Goal: Download file/media

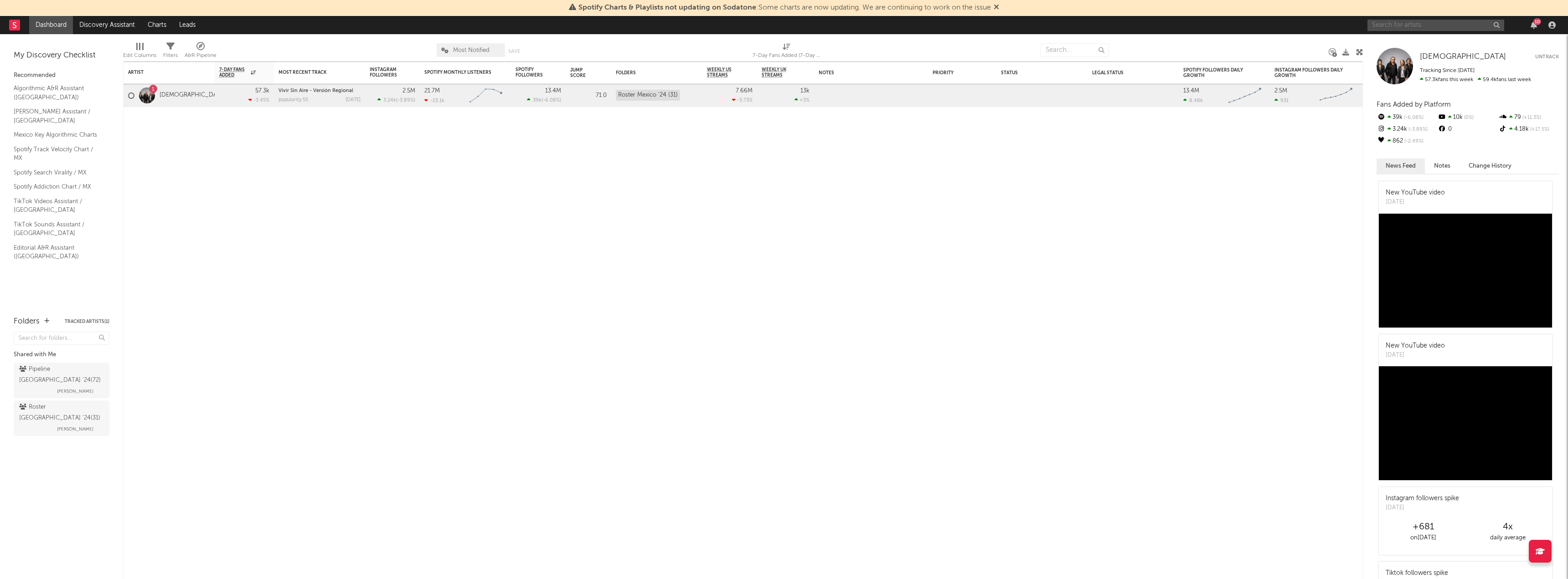
click at [1404, 23] on input "text" at bounding box center [1436, 25] width 137 height 12
click at [1416, 23] on input "calle 24" at bounding box center [1436, 25] width 137 height 12
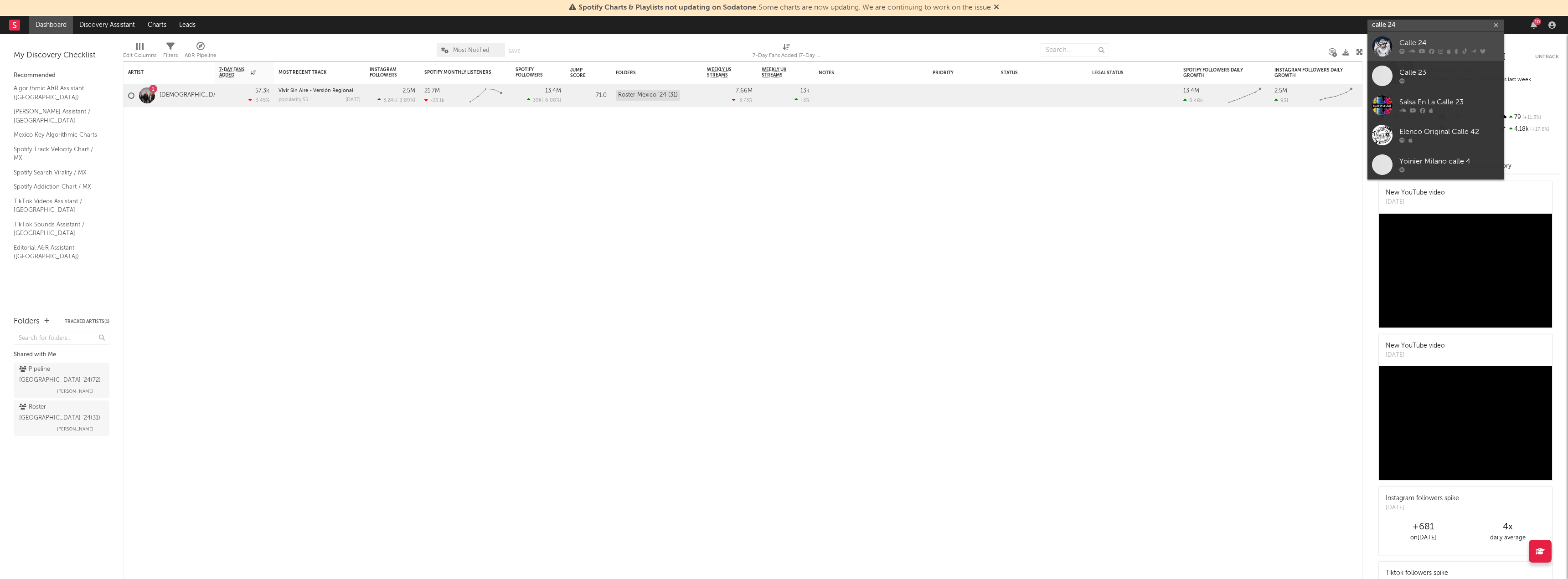
type input "calle 24"
click at [1420, 41] on div "Calle 24" at bounding box center [1449, 43] width 100 height 11
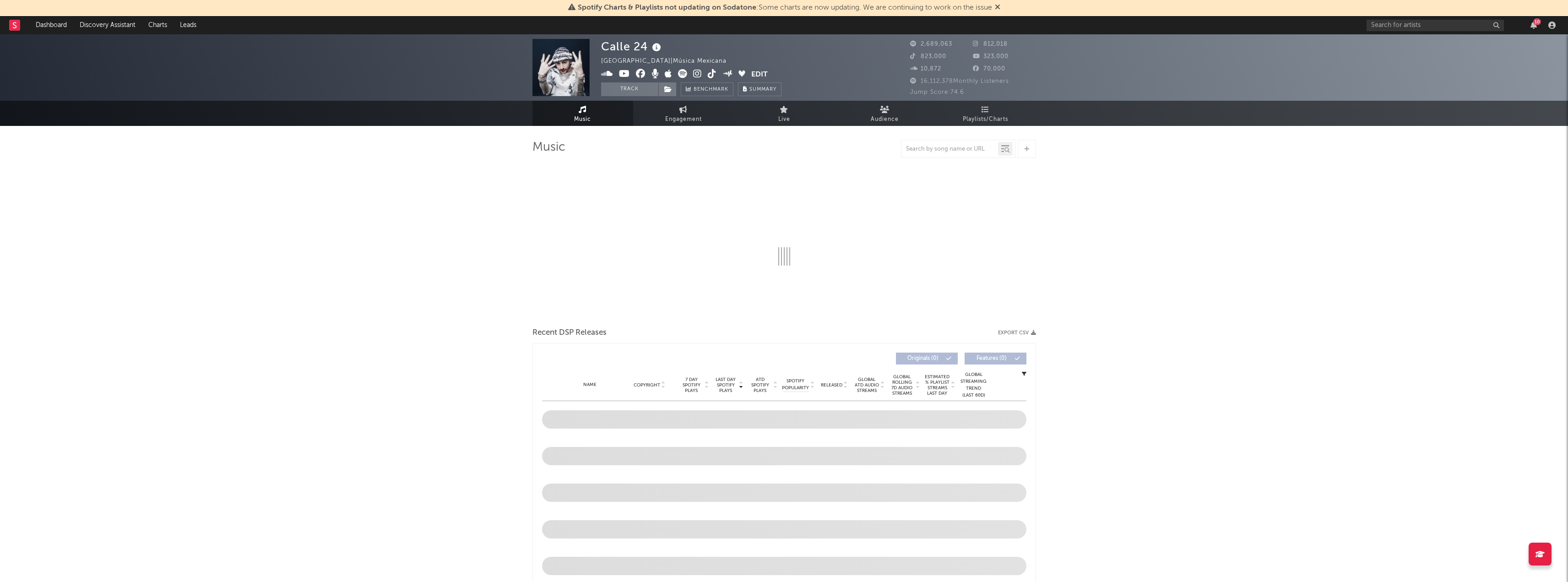
select select "6m"
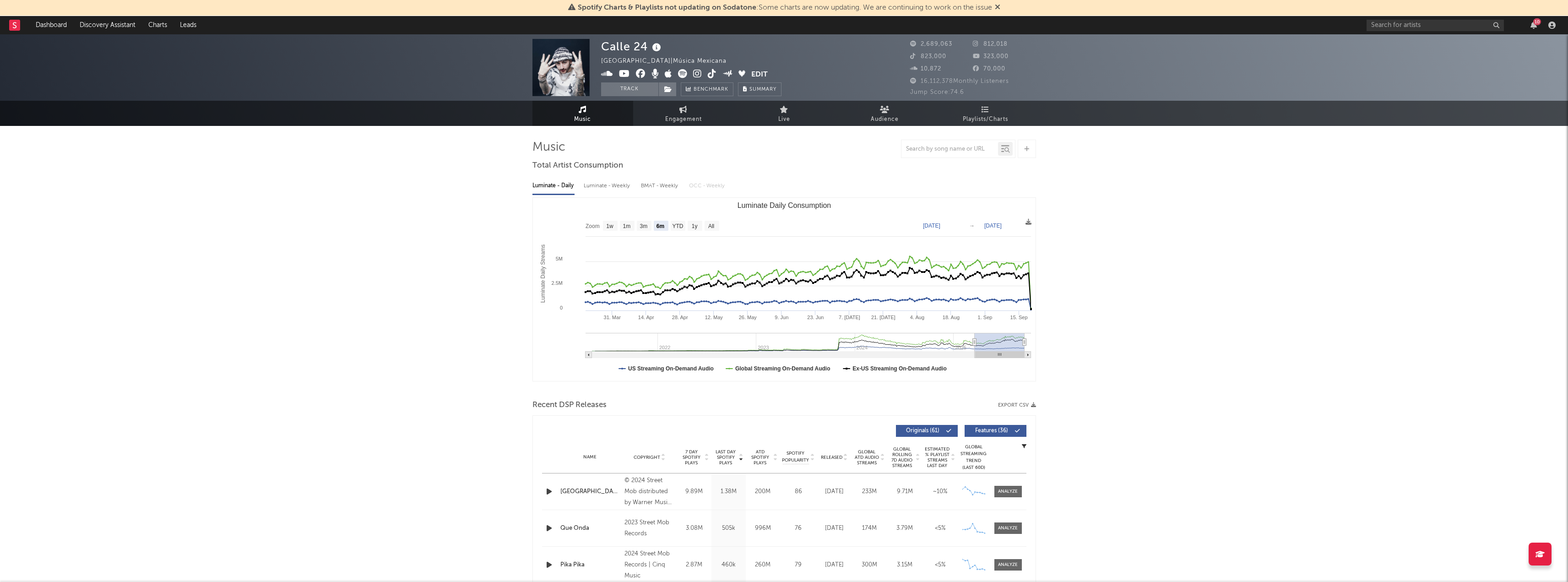
click at [1019, 408] on div "Recent DSP Releases Export CSV" at bounding box center [784, 405] width 504 height 15
click at [1021, 406] on button "Export CSV" at bounding box center [1017, 405] width 38 height 6
